Goal: Information Seeking & Learning: Learn about a topic

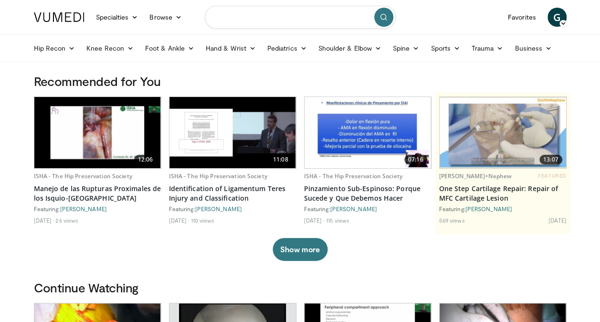
click at [238, 17] on input "Search topics, interventions" at bounding box center [300, 17] width 191 height 23
type input "**********"
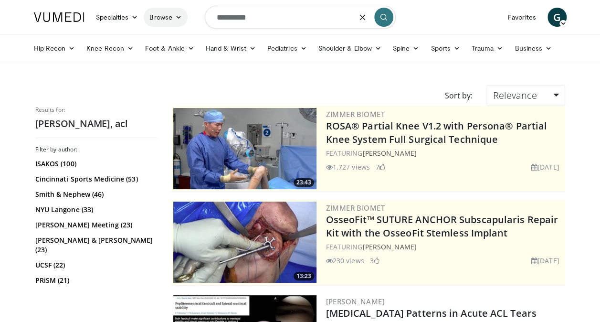
click at [178, 13] on link "Browse" at bounding box center [166, 17] width 44 height 19
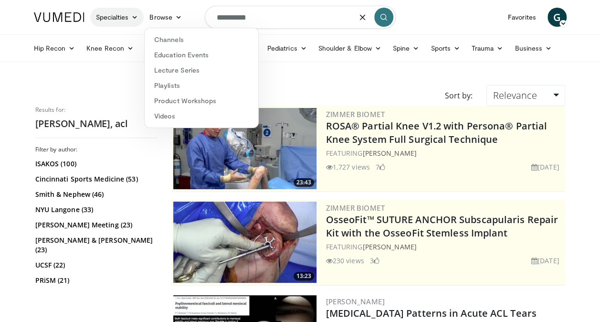
click at [132, 20] on icon at bounding box center [134, 17] width 7 height 7
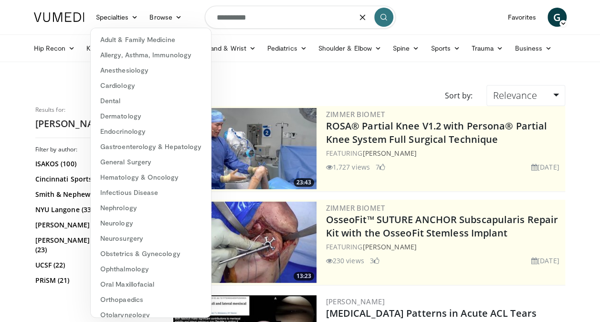
click at [446, 23] on nav "Specialties Adult & Family Medicine Allergy, Asthma, Immunology Anesthesiology …" at bounding box center [300, 17] width 544 height 34
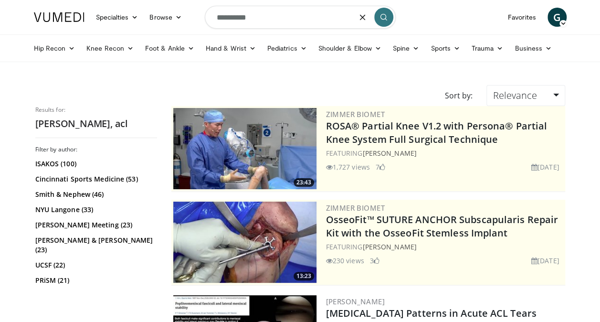
click at [216, 16] on input "**********" at bounding box center [300, 17] width 191 height 23
type input "**********"
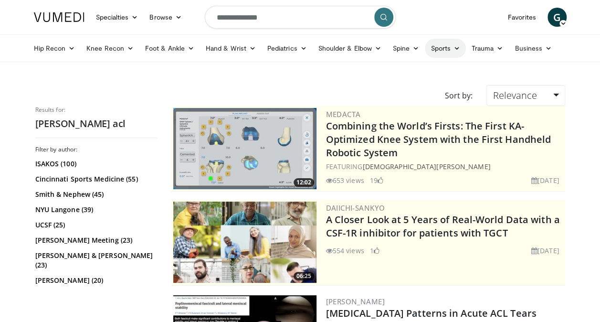
click at [451, 45] on link "Sports" at bounding box center [445, 48] width 41 height 19
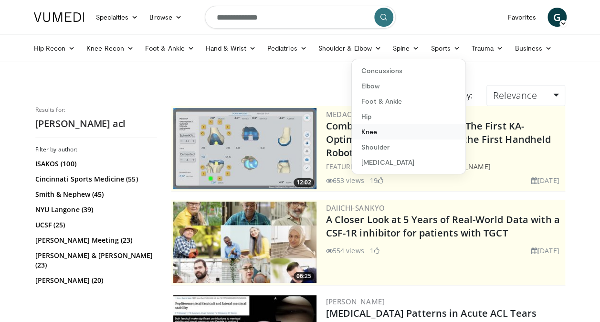
click at [381, 135] on link "Knee" at bounding box center [409, 131] width 114 height 15
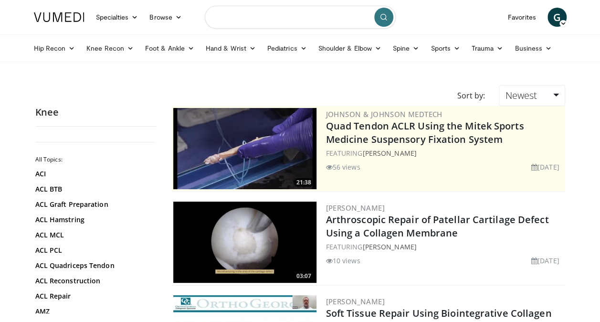
click at [235, 18] on input "Search topics, interventions" at bounding box center [300, 17] width 191 height 23
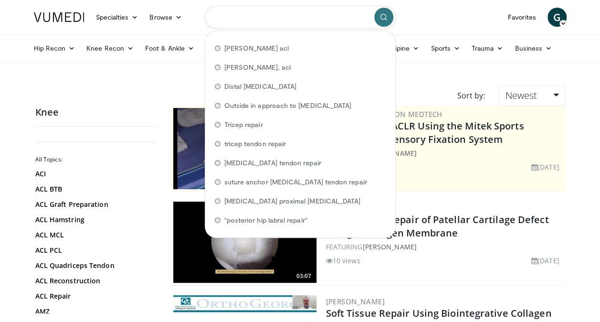
click at [235, 18] on input "Search topics, interventions" at bounding box center [300, 17] width 191 height 23
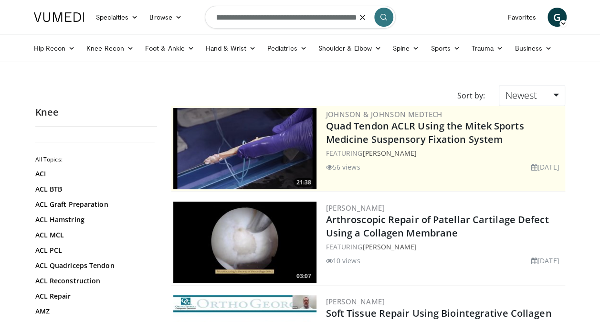
scroll to position [0, 31]
type input "**********"
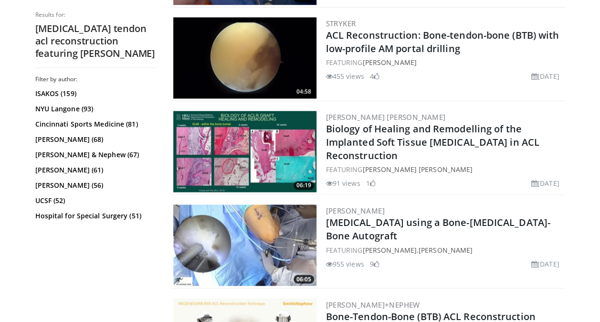
scroll to position [653, 0]
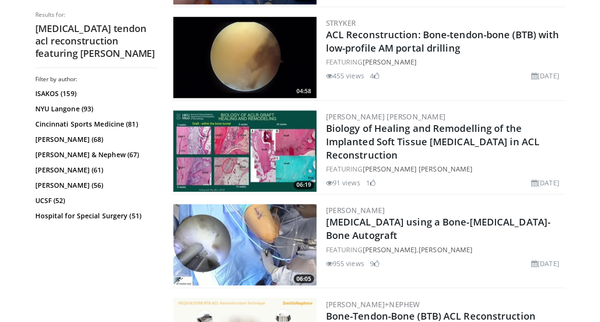
click at [244, 205] on img at bounding box center [244, 244] width 143 height 81
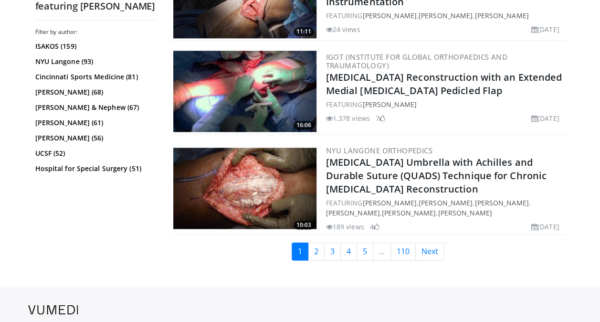
scroll to position [2460, 0]
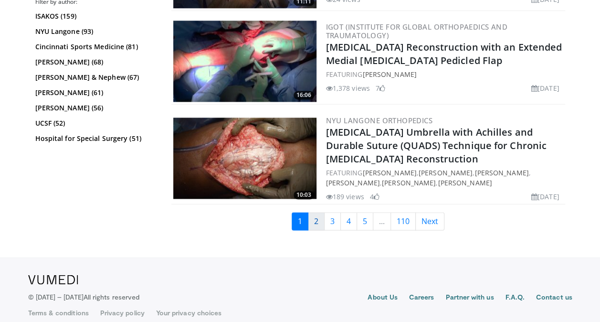
click at [319, 212] on link "2" at bounding box center [316, 221] width 17 height 18
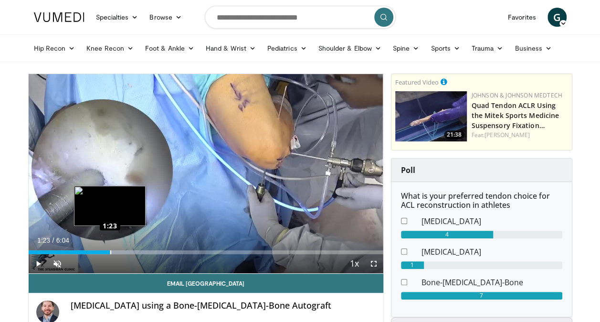
drag, startPoint x: 30, startPoint y: 252, endPoint x: 110, endPoint y: 251, distance: 80.3
click at [110, 251] on div "Loaded : 40.77% 1:23 1:23" at bounding box center [206, 252] width 355 height 4
drag, startPoint x: 109, startPoint y: 251, endPoint x: 100, endPoint y: 253, distance: 9.2
click at [100, 253] on div "Loaded : 43.49% 1:11 1:12" at bounding box center [206, 252] width 355 height 4
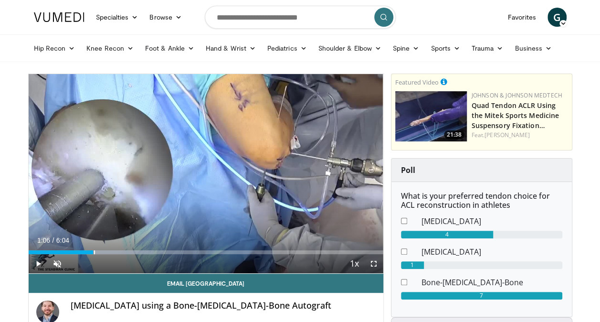
drag, startPoint x: 100, startPoint y: 253, endPoint x: 94, endPoint y: 254, distance: 6.8
click at [94, 254] on div "Current Time 1:06 / Duration 6:04 Play Skip Backward Skip Forward Unmute 0% Loa…" at bounding box center [206, 263] width 355 height 19
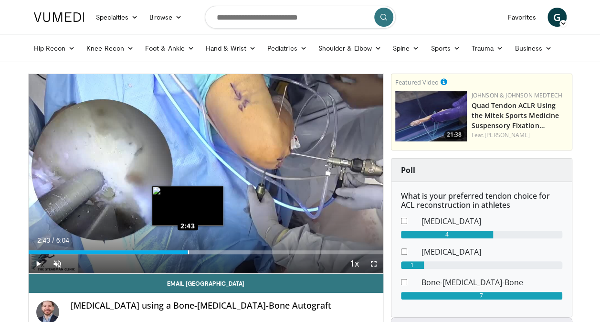
drag, startPoint x: 105, startPoint y: 251, endPoint x: 187, endPoint y: 251, distance: 82.6
click at [187, 251] on div "Loaded : 62.52% 2:43 2:43" at bounding box center [206, 252] width 355 height 4
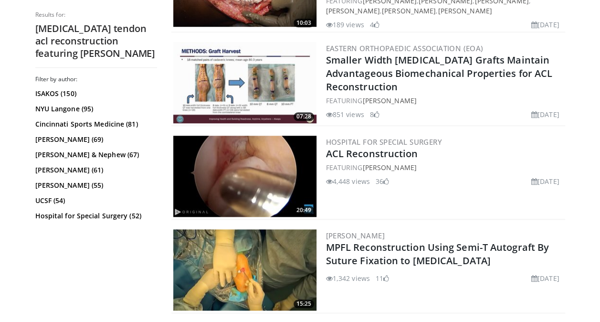
scroll to position [354, 0]
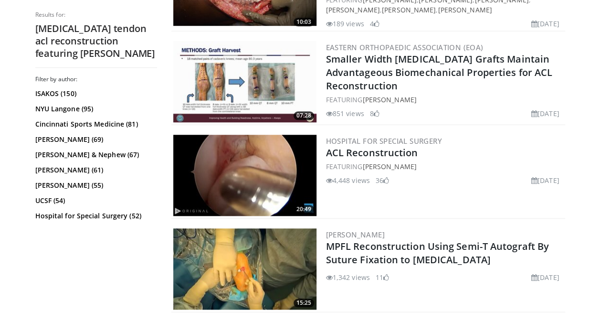
click at [277, 197] on img at bounding box center [244, 175] width 143 height 81
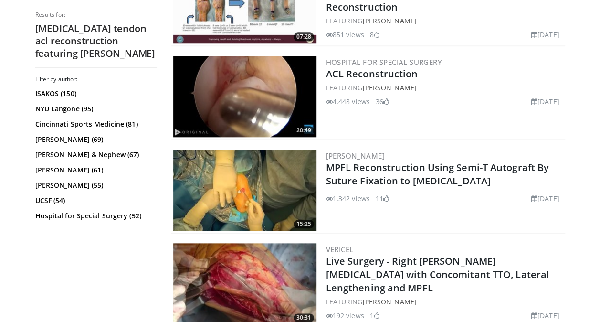
scroll to position [0, 0]
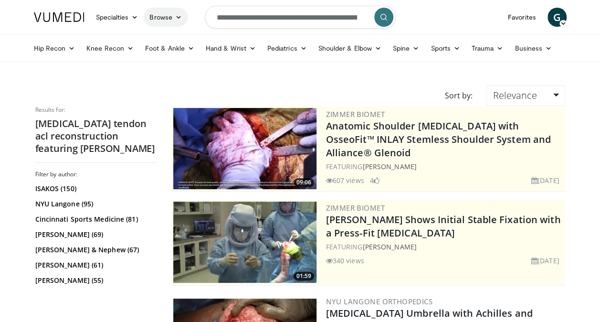
click at [170, 16] on link "Browse" at bounding box center [166, 17] width 44 height 19
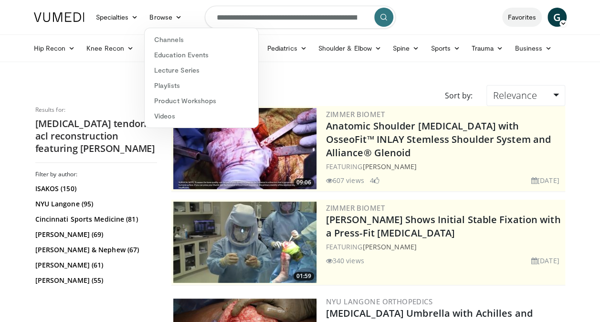
click at [523, 20] on link "Favorites" at bounding box center [522, 17] width 40 height 19
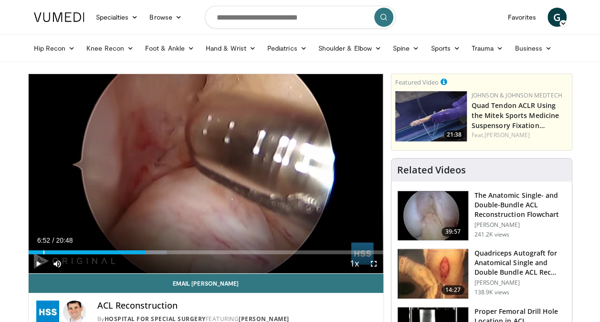
drag, startPoint x: 42, startPoint y: 253, endPoint x: 146, endPoint y: 256, distance: 103.7
click at [146, 256] on div "Current Time 6:52 / Duration 20:48 Play Skip Backward Skip Forward Mute 93% Loa…" at bounding box center [206, 263] width 355 height 19
click at [37, 260] on span "Video Player" at bounding box center [38, 263] width 19 height 19
drag, startPoint x: 97, startPoint y: 263, endPoint x: 73, endPoint y: 265, distance: 24.5
click at [73, 265] on div "Volume Level" at bounding box center [71, 263] width 5 height 3
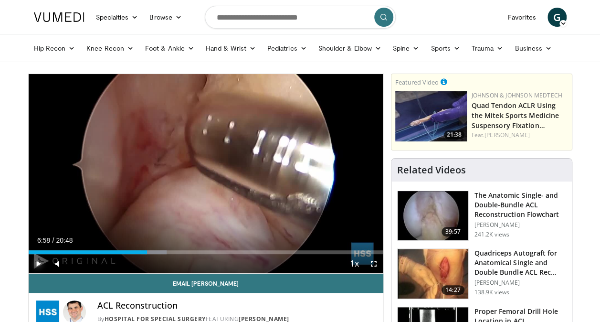
click at [36, 261] on span "Video Player" at bounding box center [38, 263] width 19 height 19
click at [71, 262] on div "Volume Level" at bounding box center [70, 263] width 2 height 3
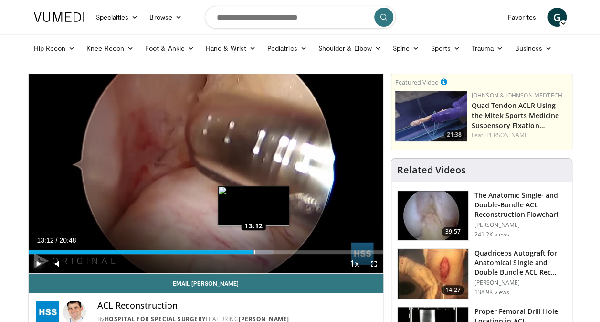
drag, startPoint x: 150, startPoint y: 250, endPoint x: 254, endPoint y: 253, distance: 103.2
click at [254, 253] on div "Loaded : 68.94% 13:12 13:12" at bounding box center [206, 252] width 355 height 4
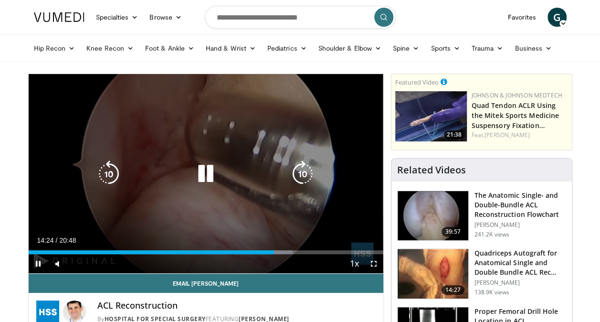
click at [204, 181] on icon "Video Player" at bounding box center [205, 173] width 27 height 27
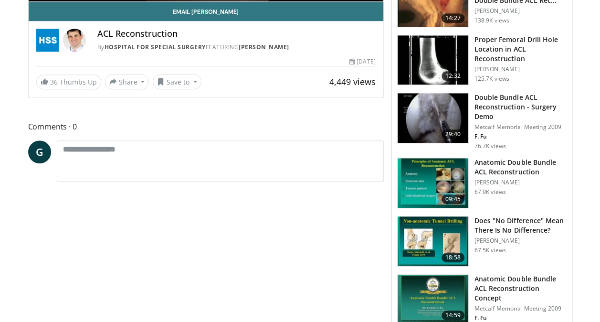
scroll to position [271, 0]
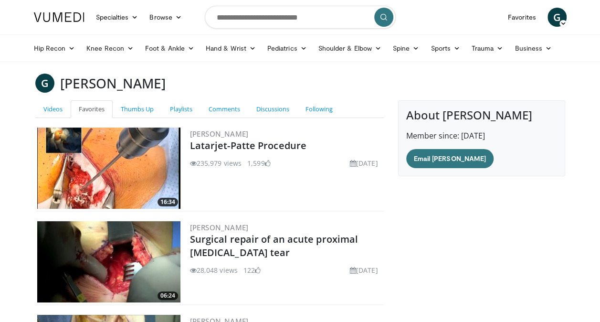
click at [384, 17] on icon "submit" at bounding box center [384, 17] width 8 height 8
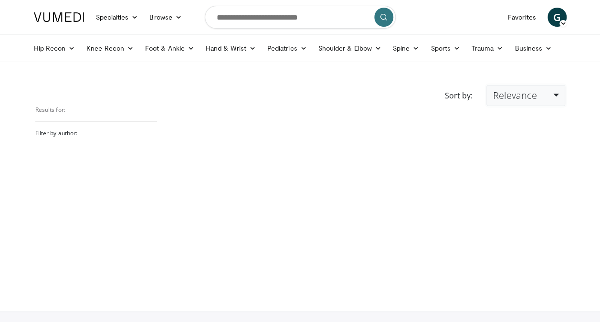
click at [558, 95] on link "Relevance" at bounding box center [526, 95] width 78 height 21
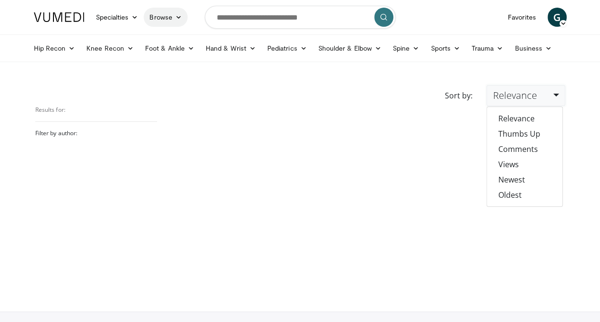
click at [166, 18] on link "Browse" at bounding box center [166, 17] width 44 height 19
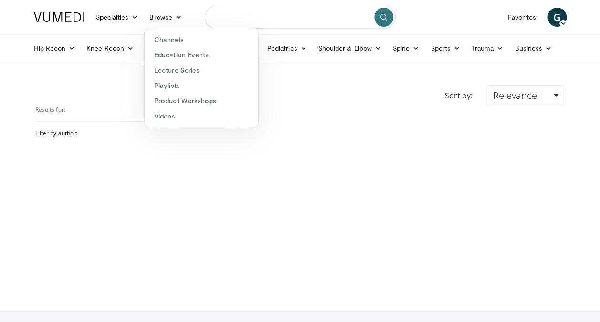
click at [247, 18] on input "Search topics, interventions" at bounding box center [300, 17] width 191 height 23
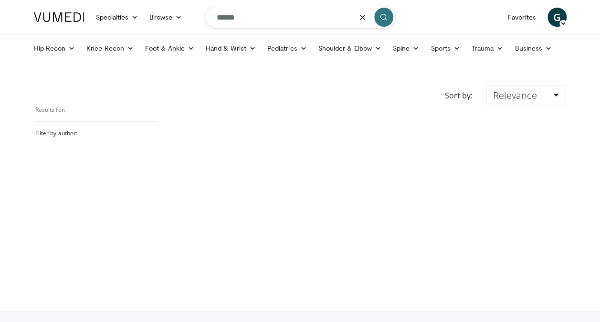
type input "******"
click at [59, 131] on h3 "Filter by author:" at bounding box center [96, 133] width 122 height 8
click at [381, 18] on icon "submit" at bounding box center [384, 17] width 8 height 8
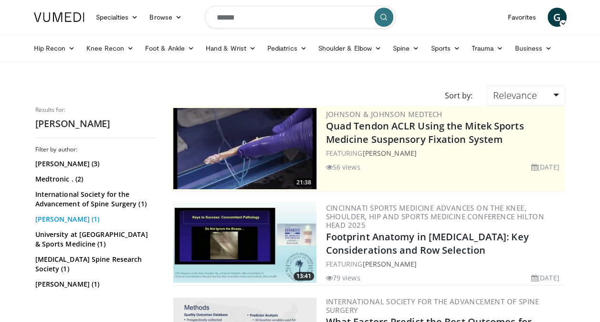
click at [58, 218] on link "[PERSON_NAME] (1)" at bounding box center [94, 219] width 119 height 10
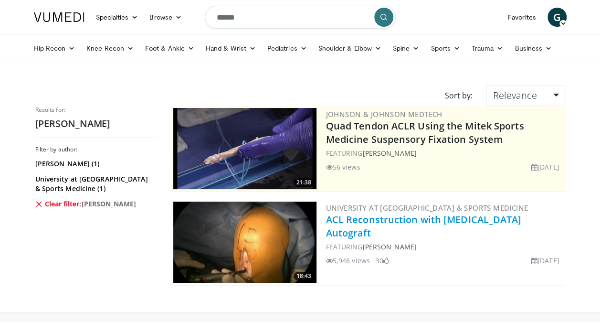
click at [360, 217] on link "ACL Reconstruction with [MEDICAL_DATA] Autograft" at bounding box center [424, 226] width 196 height 26
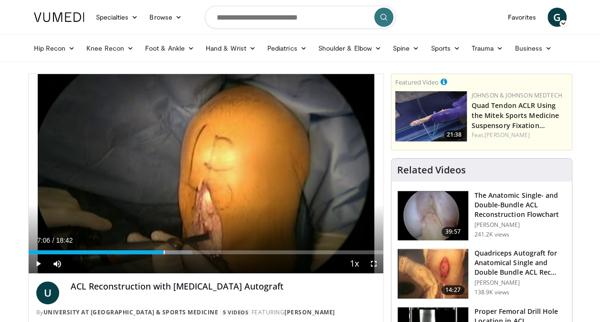
drag, startPoint x: 29, startPoint y: 252, endPoint x: 163, endPoint y: 246, distance: 134.8
click at [163, 246] on div "Loaded : 46.26% 07:08 07:06" at bounding box center [206, 249] width 355 height 9
drag, startPoint x: 98, startPoint y: 264, endPoint x: 83, endPoint y: 265, distance: 15.8
click at [83, 265] on div "Volume Level" at bounding box center [76, 263] width 14 height 3
click at [164, 252] on div "07:11" at bounding box center [97, 252] width 137 height 4
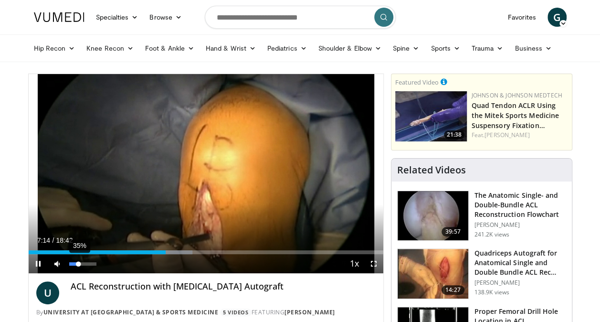
click at [78, 263] on div "Volume Level" at bounding box center [74, 263] width 10 height 3
click at [77, 263] on div "Volume Level" at bounding box center [73, 263] width 9 height 3
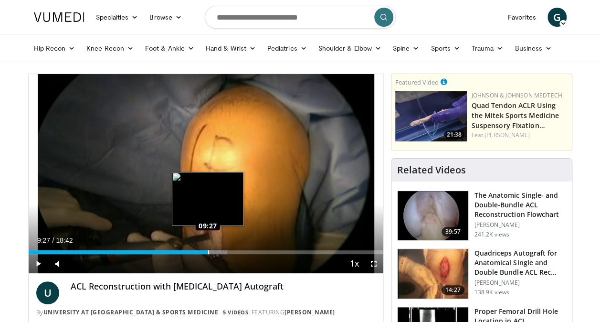
drag, startPoint x: 184, startPoint y: 250, endPoint x: 207, endPoint y: 252, distance: 23.0
click at [207, 252] on div "Loaded : 56.05% 09:25 09:27" at bounding box center [206, 252] width 355 height 4
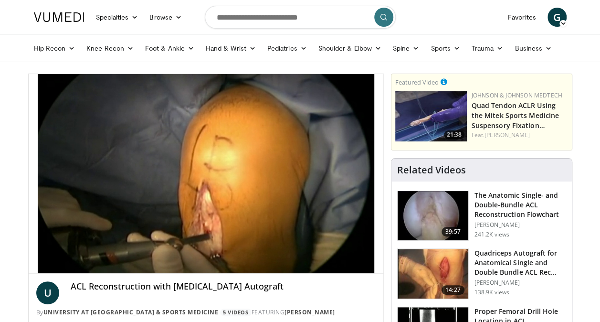
click at [246, 247] on div "10 seconds Tap to unmute" at bounding box center [206, 173] width 355 height 199
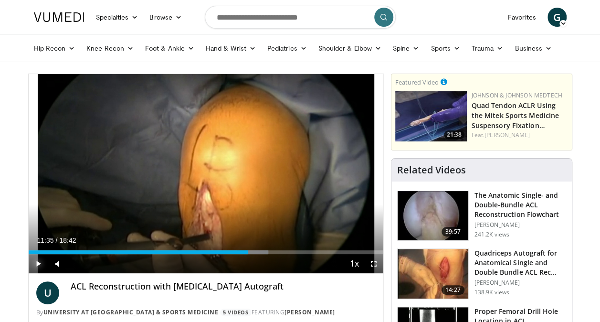
click at [41, 258] on span "Video Player" at bounding box center [38, 263] width 19 height 19
